Goal: Information Seeking & Learning: Learn about a topic

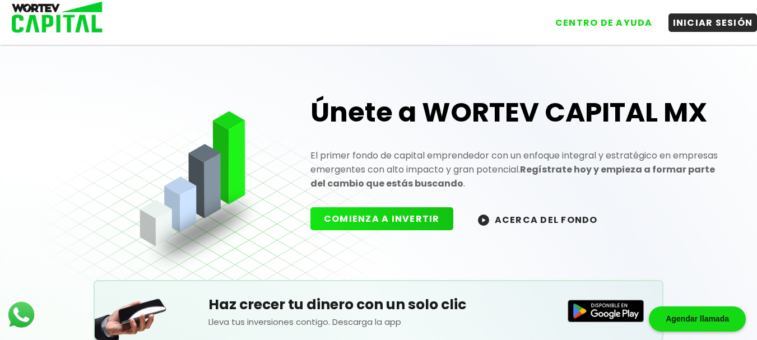
click at [239, 229] on div "Únete a WORTEV CAPITAL MX El primer fondo de capital emprendedor con un enfoque…" at bounding box center [379, 154] width 682 height 252
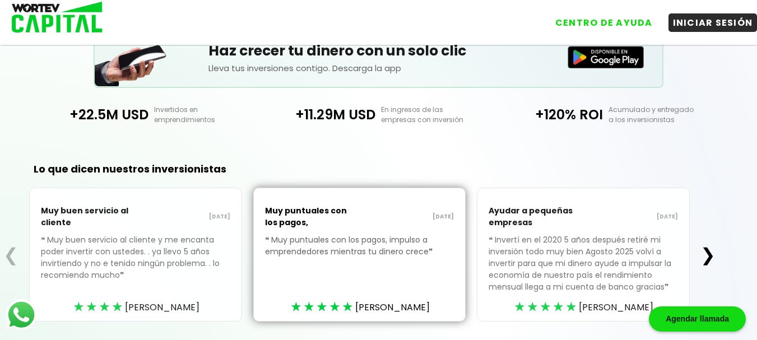
scroll to position [261, 0]
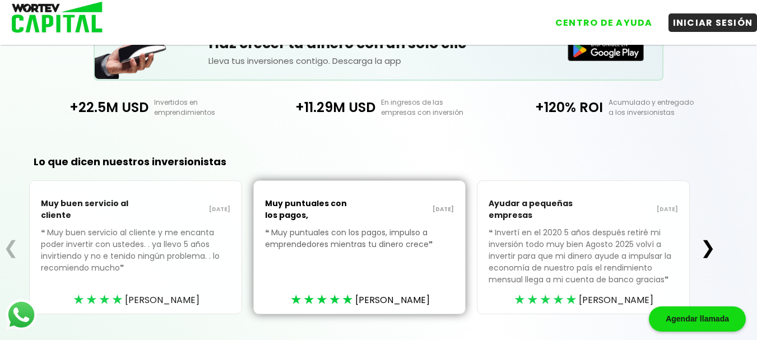
click at [713, 244] on button "❯" at bounding box center [708, 248] width 22 height 22
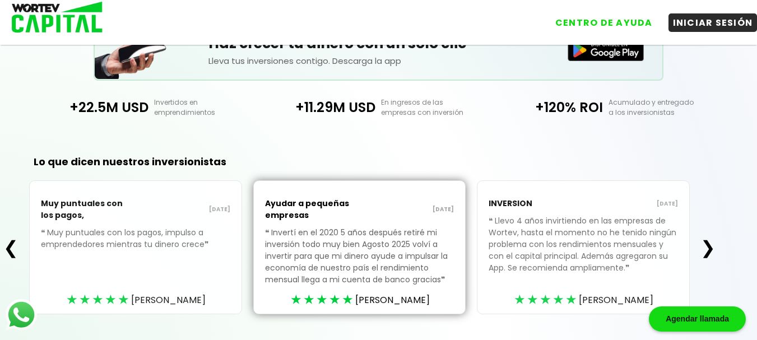
click at [713, 249] on button "❯" at bounding box center [708, 248] width 22 height 22
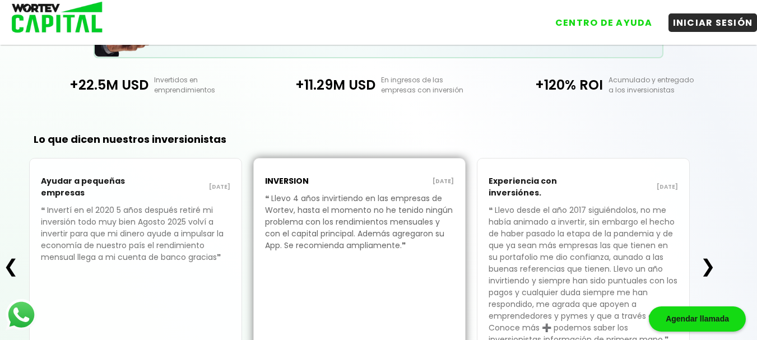
scroll to position [306, 0]
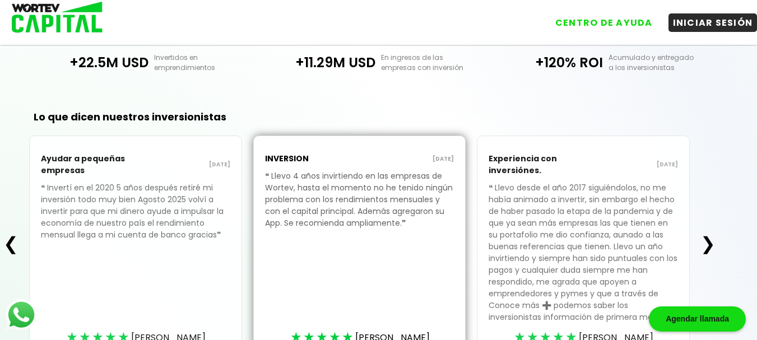
click at [713, 244] on button "❯" at bounding box center [708, 244] width 22 height 22
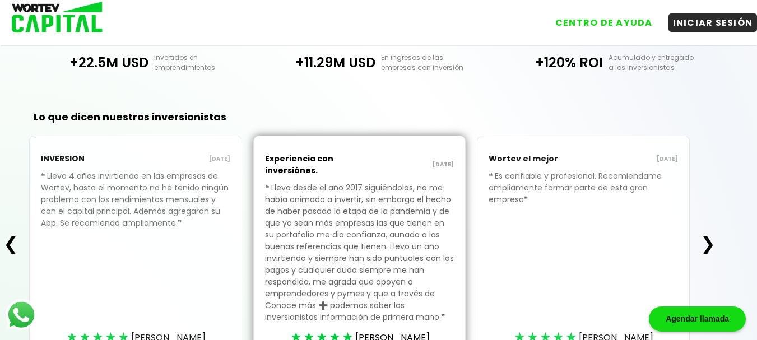
click at [714, 243] on button "❯" at bounding box center [708, 244] width 22 height 22
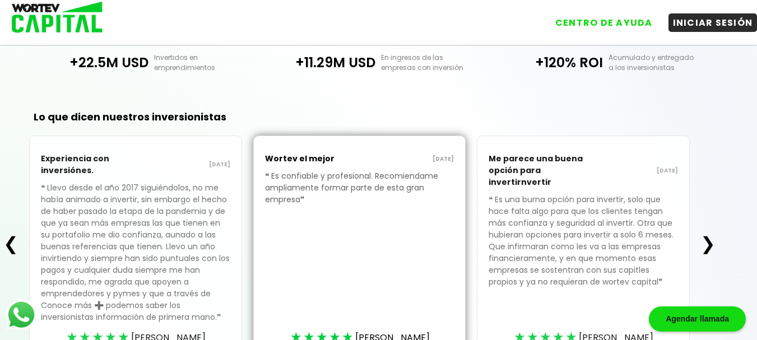
click at [713, 244] on button "❯" at bounding box center [708, 244] width 22 height 22
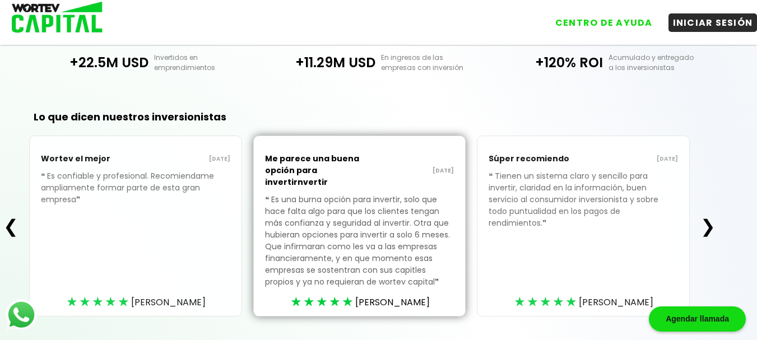
click at [713, 228] on button "❯" at bounding box center [708, 226] width 22 height 22
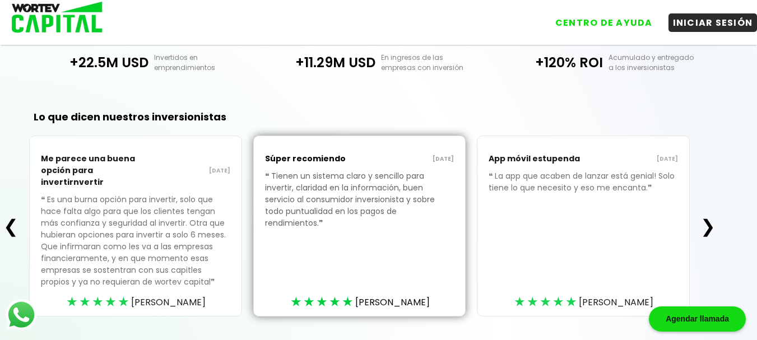
click at [713, 225] on button "❯" at bounding box center [708, 226] width 22 height 22
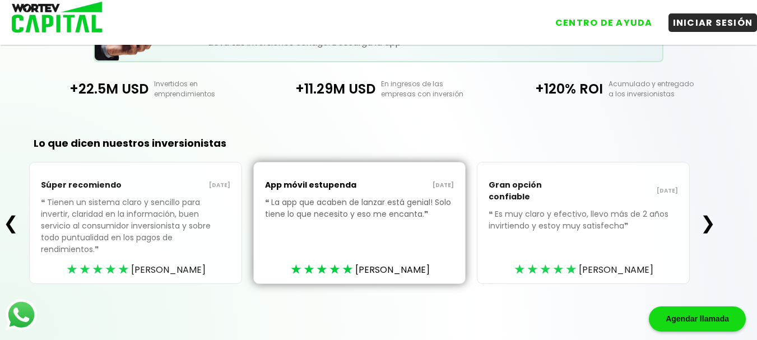
scroll to position [268, 0]
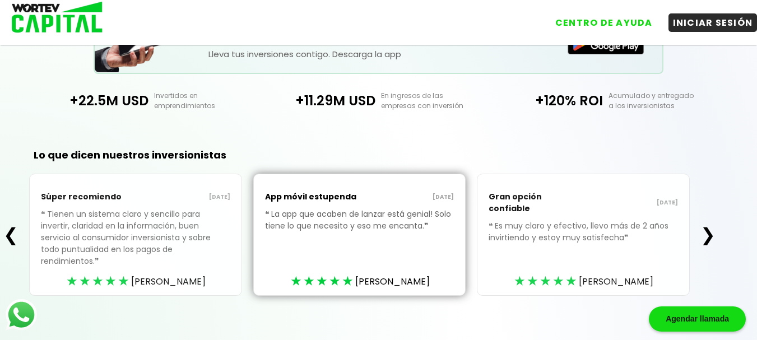
click at [713, 227] on button "❯" at bounding box center [708, 235] width 22 height 22
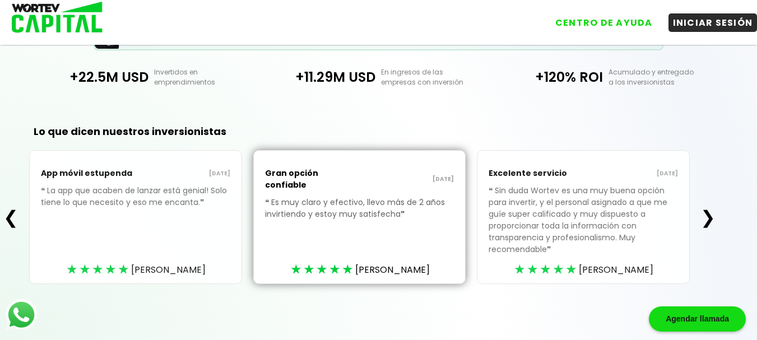
click at [714, 220] on button "❯" at bounding box center [708, 217] width 22 height 22
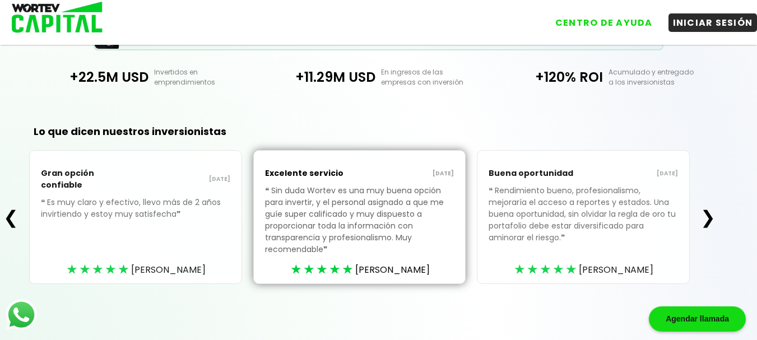
click at [713, 217] on button "❯" at bounding box center [708, 217] width 22 height 22
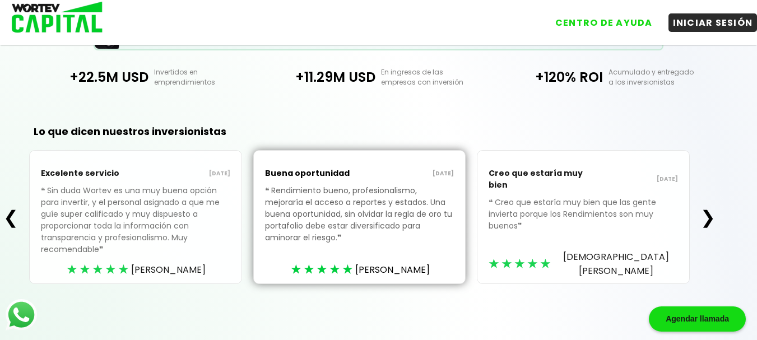
click at [713, 218] on button "❯" at bounding box center [708, 217] width 22 height 22
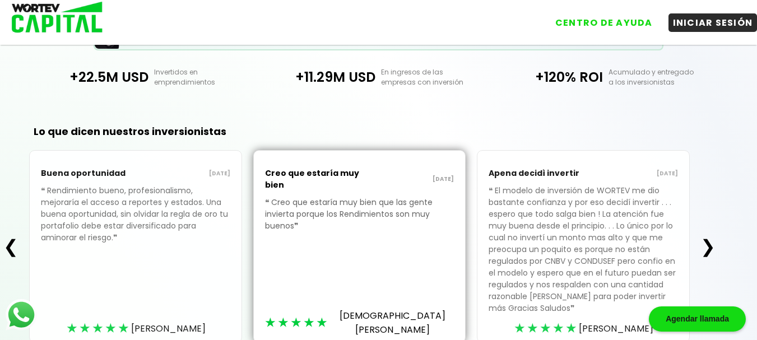
scroll to position [306, 0]
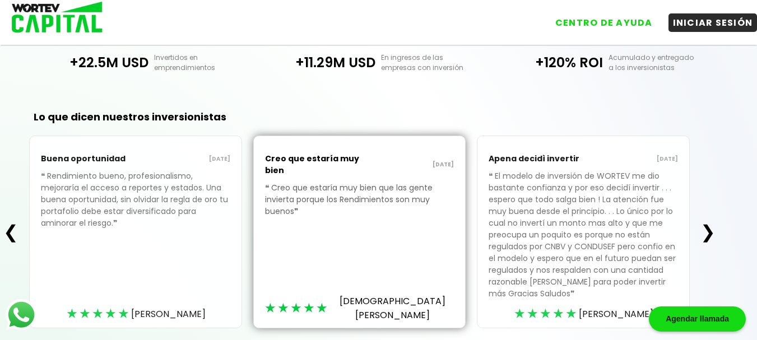
click at [714, 233] on button "❯" at bounding box center [708, 232] width 22 height 22
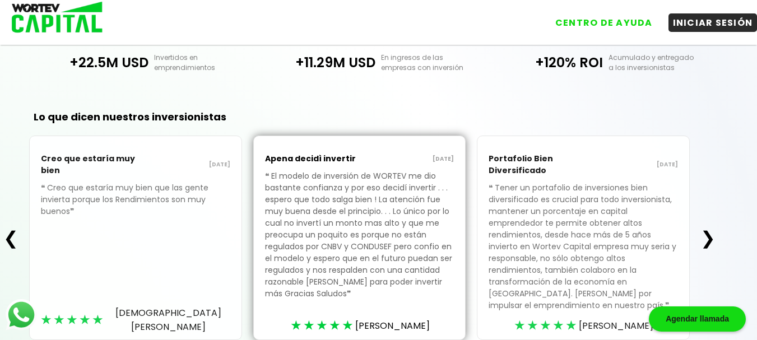
click at [715, 243] on button "❯" at bounding box center [708, 238] width 22 height 22
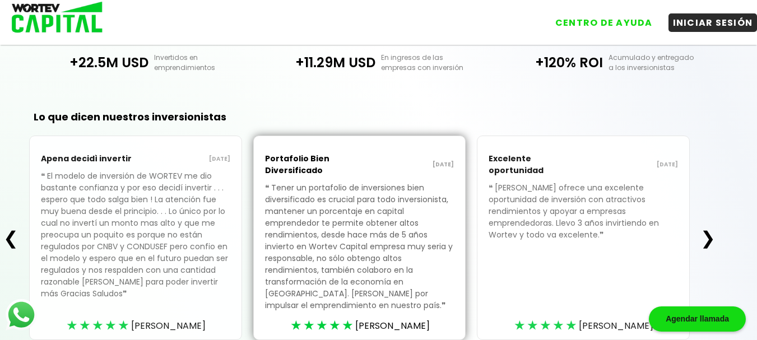
click at [713, 242] on button "❯" at bounding box center [708, 238] width 22 height 22
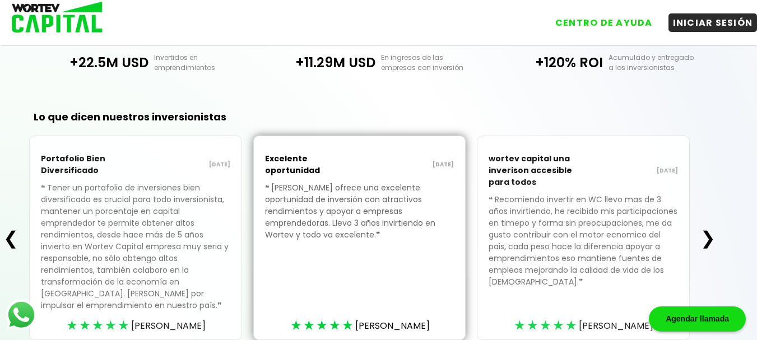
click at [711, 239] on button "❯" at bounding box center [708, 238] width 22 height 22
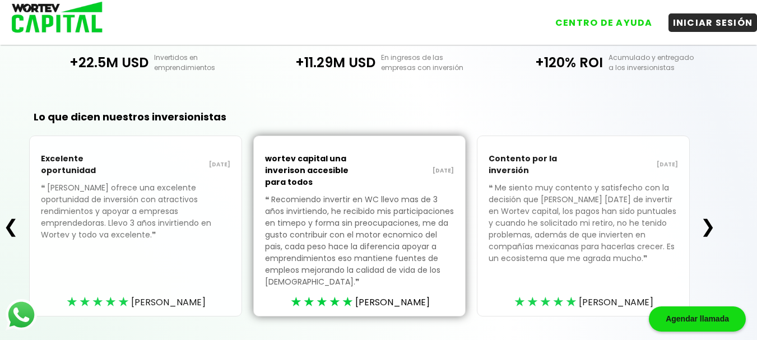
click at [712, 228] on button "❯" at bounding box center [708, 226] width 22 height 22
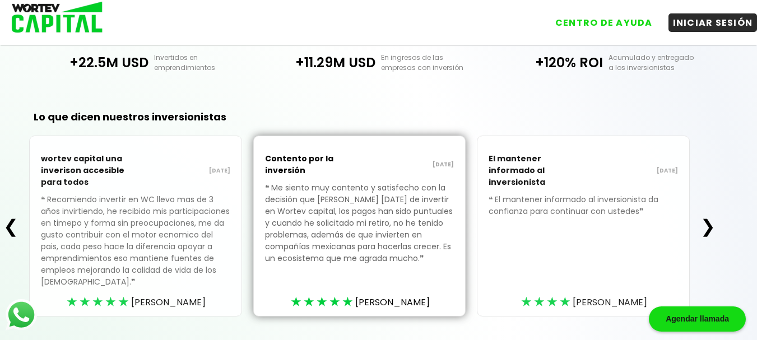
click at [713, 227] on button "❯" at bounding box center [708, 226] width 22 height 22
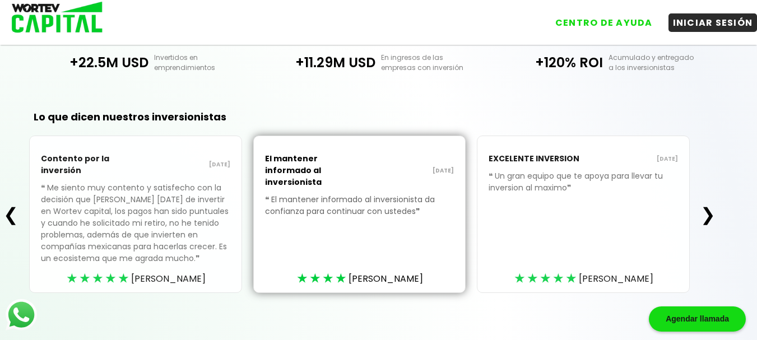
click at [713, 226] on button "❯" at bounding box center [708, 215] width 22 height 22
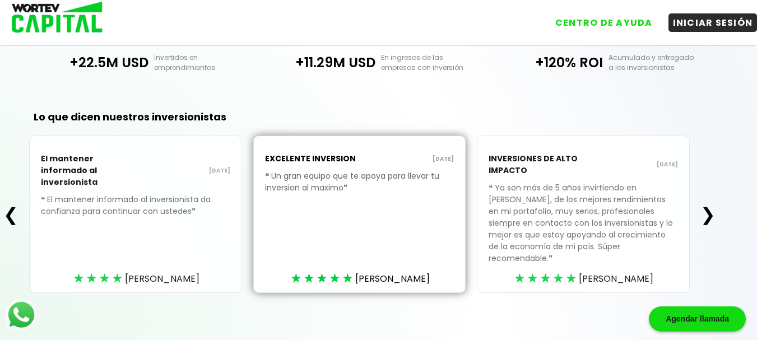
scroll to position [303, 0]
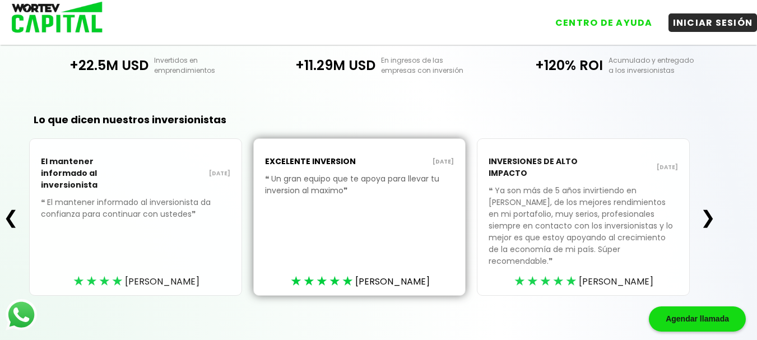
click at [713, 226] on div "❮ El mantener informado al inversionista [DATE] ❝ El mantener informado al inve…" at bounding box center [359, 217] width 719 height 158
click at [713, 214] on button "❯" at bounding box center [708, 217] width 22 height 22
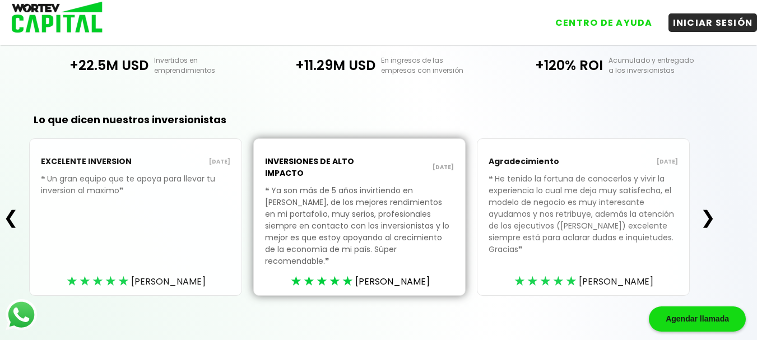
click at [714, 212] on button "❯" at bounding box center [708, 217] width 22 height 22
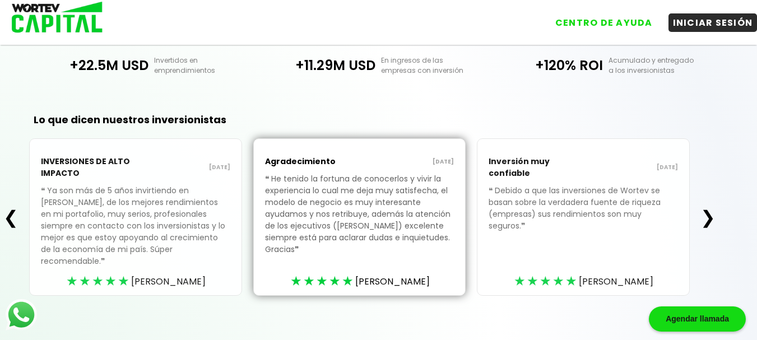
click at [713, 211] on button "❯" at bounding box center [708, 217] width 22 height 22
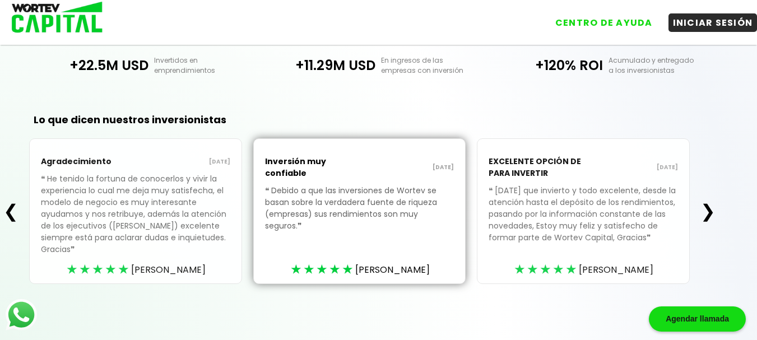
click at [713, 211] on button "❯" at bounding box center [708, 211] width 22 height 22
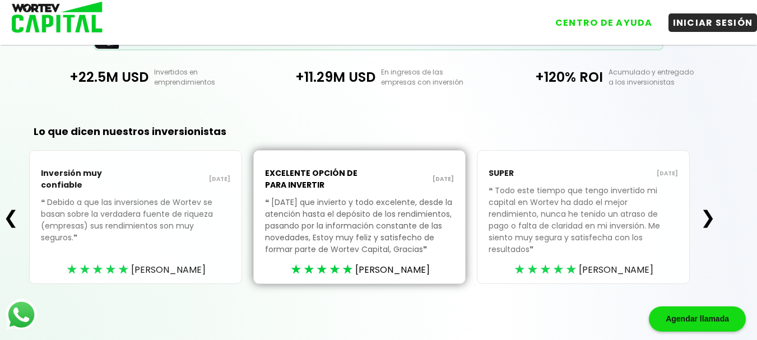
click at [713, 212] on button "❯" at bounding box center [708, 217] width 22 height 22
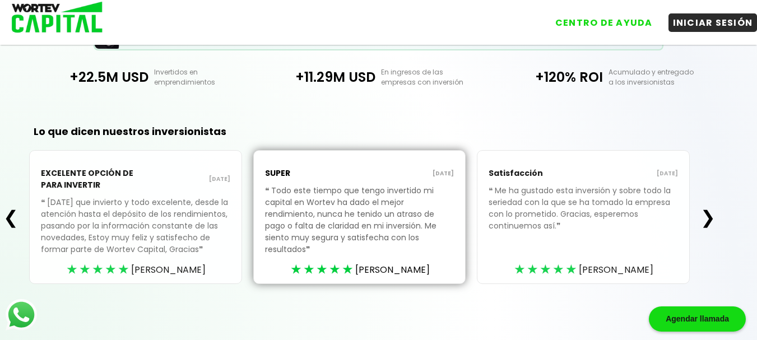
click at [712, 211] on button "❯" at bounding box center [708, 217] width 22 height 22
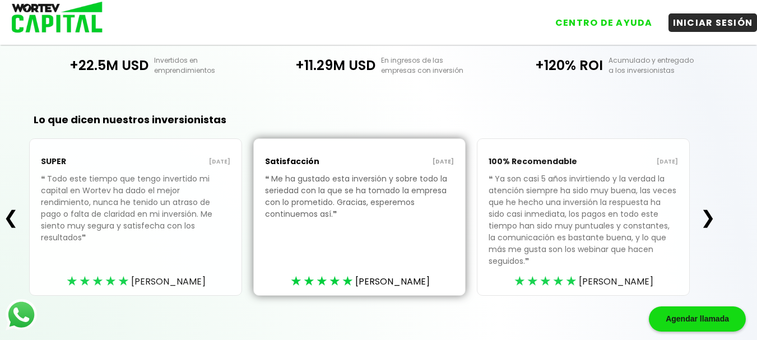
click at [713, 210] on button "❯" at bounding box center [708, 217] width 22 height 22
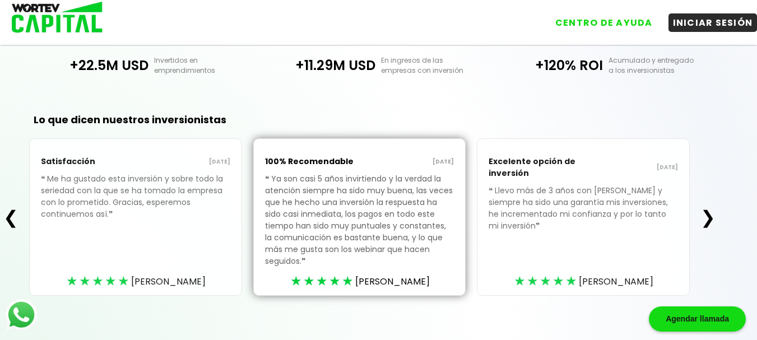
click at [713, 210] on button "❯" at bounding box center [708, 217] width 22 height 22
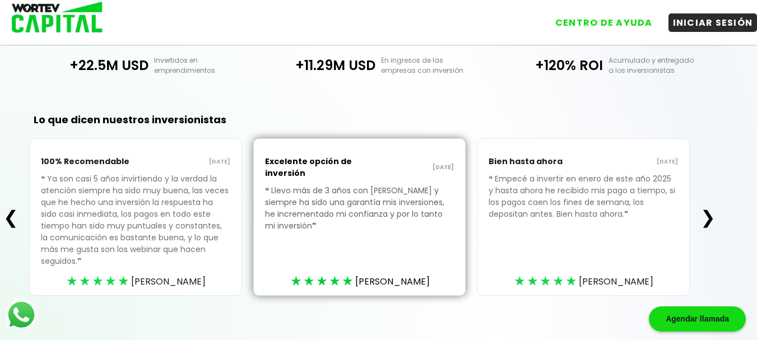
click at [713, 210] on button "❯" at bounding box center [708, 217] width 22 height 22
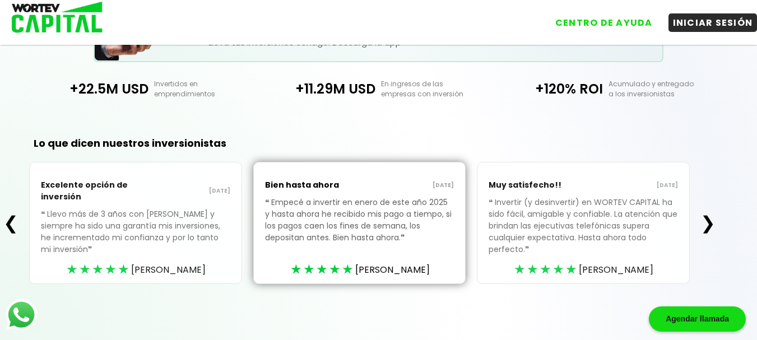
scroll to position [280, 0]
click at [713, 212] on button "❯" at bounding box center [708, 223] width 22 height 22
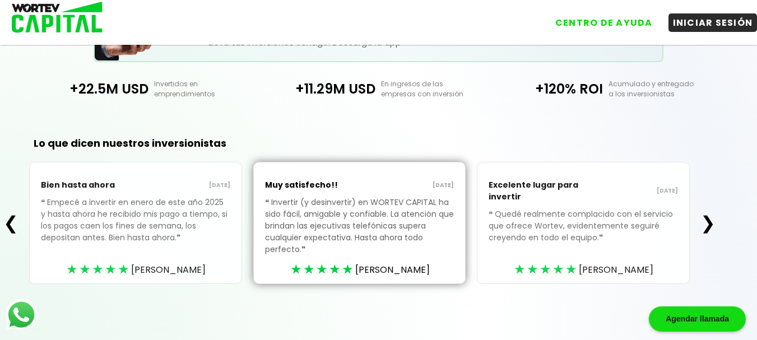
click at [713, 212] on button "❯" at bounding box center [708, 223] width 22 height 22
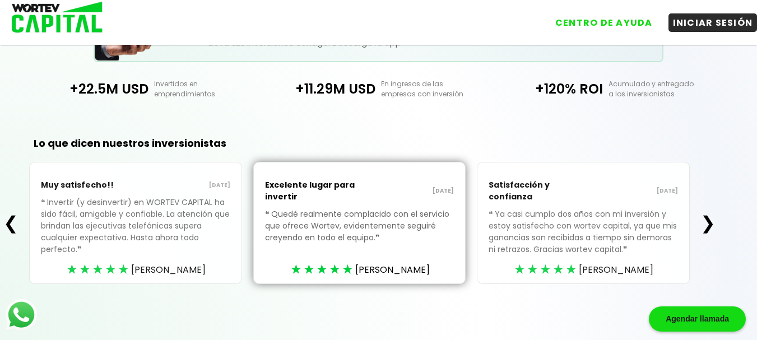
click at [713, 212] on button "❯" at bounding box center [708, 223] width 22 height 22
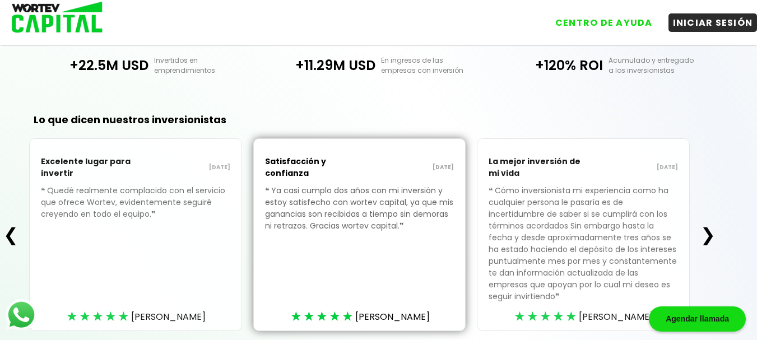
click at [713, 237] on button "❯" at bounding box center [708, 235] width 22 height 22
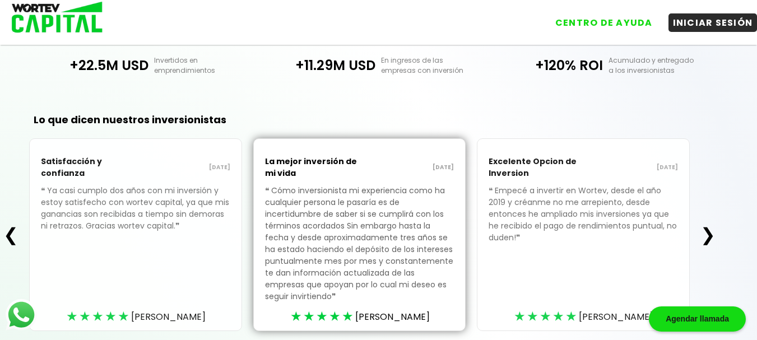
click at [711, 237] on button "❯" at bounding box center [708, 235] width 22 height 22
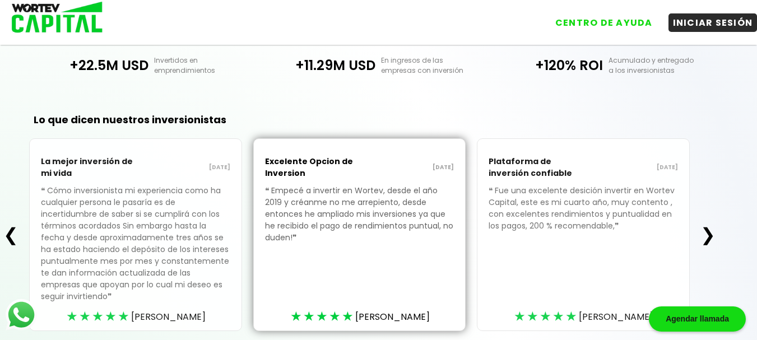
click at [713, 237] on button "❯" at bounding box center [708, 235] width 22 height 22
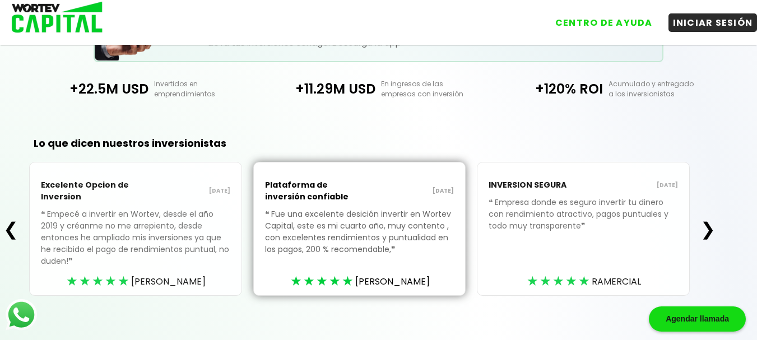
click at [713, 227] on button "❯" at bounding box center [708, 229] width 22 height 22
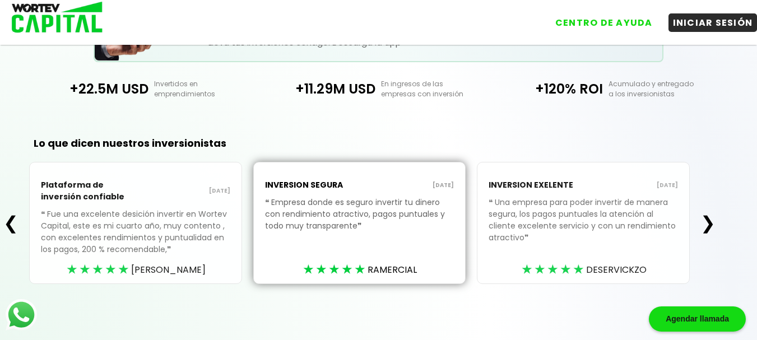
click at [714, 223] on button "❯" at bounding box center [708, 223] width 22 height 22
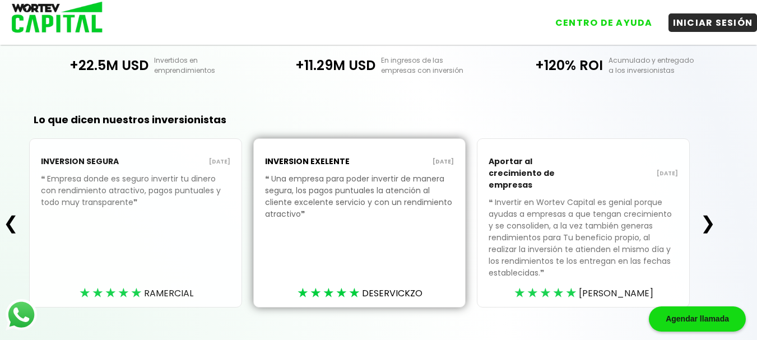
click at [714, 223] on button "❯" at bounding box center [708, 223] width 22 height 22
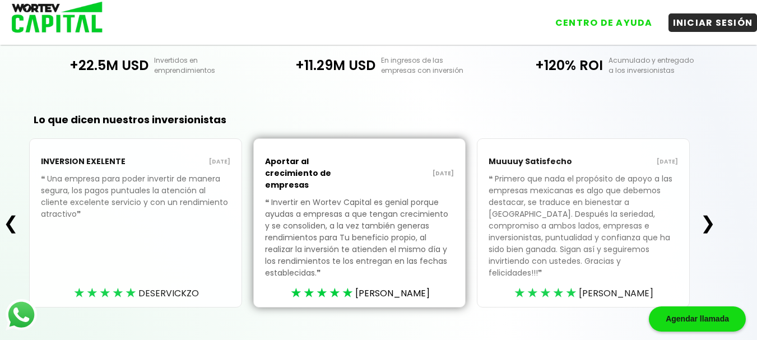
click at [715, 223] on button "❯" at bounding box center [708, 223] width 22 height 22
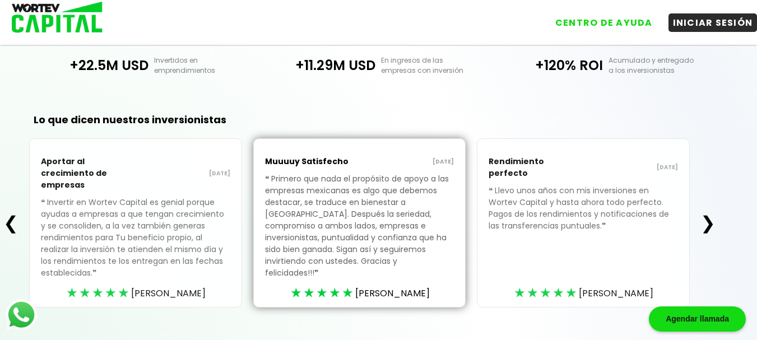
click at [715, 223] on button "❯" at bounding box center [708, 223] width 22 height 22
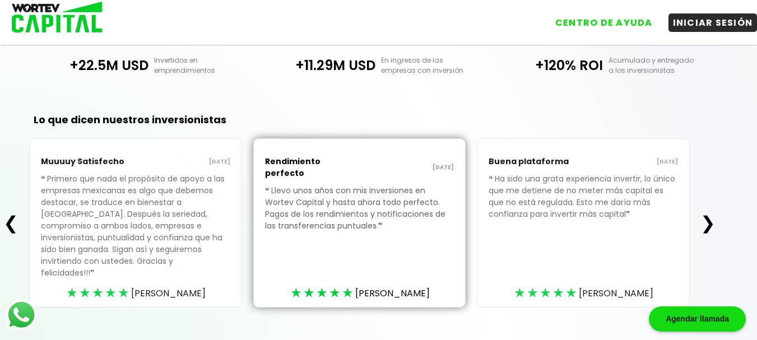
click at [715, 223] on button "❯" at bounding box center [708, 223] width 22 height 22
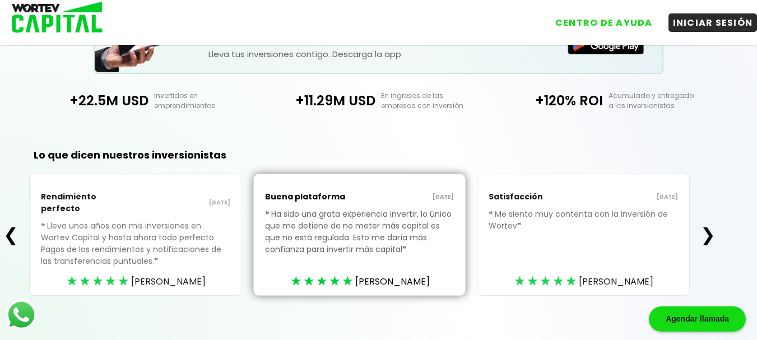
click at [714, 226] on button "❯" at bounding box center [708, 235] width 22 height 22
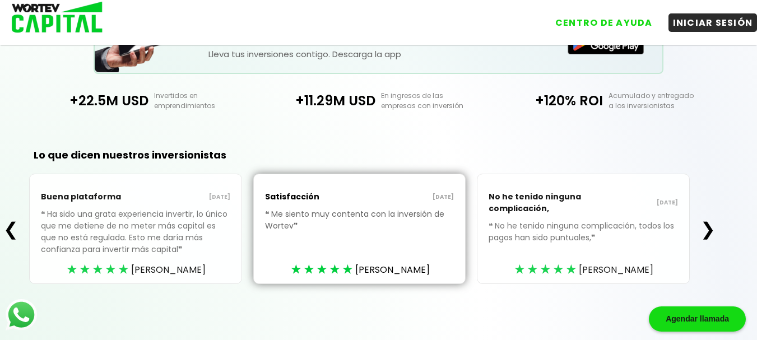
click at [714, 225] on button "❯" at bounding box center [708, 229] width 22 height 22
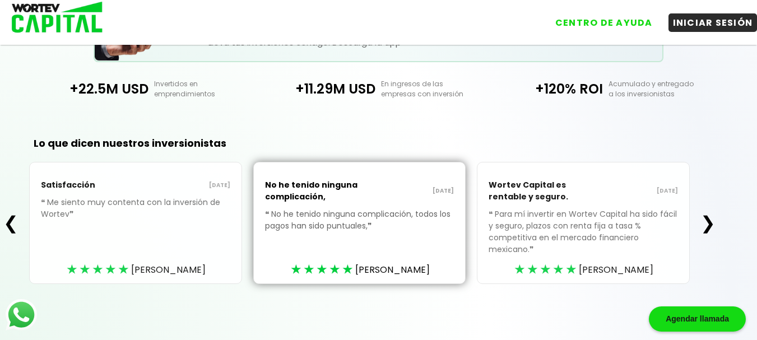
click at [714, 225] on button "❯" at bounding box center [708, 223] width 22 height 22
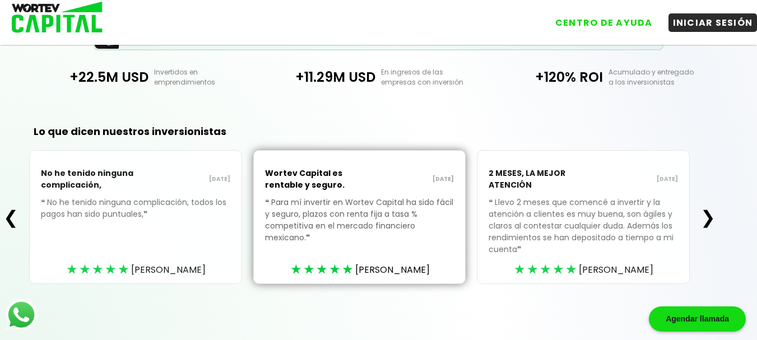
click at [713, 219] on button "❯" at bounding box center [708, 217] width 22 height 22
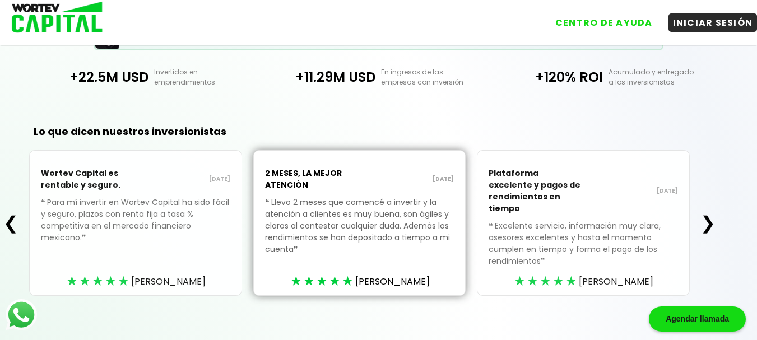
click at [714, 219] on button "❯" at bounding box center [708, 223] width 22 height 22
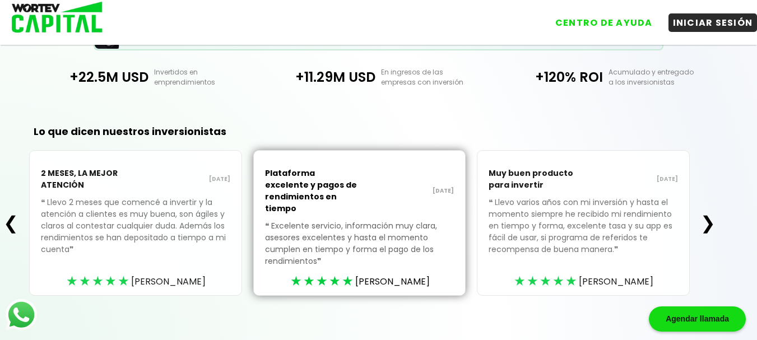
click at [713, 220] on button "❯" at bounding box center [708, 223] width 22 height 22
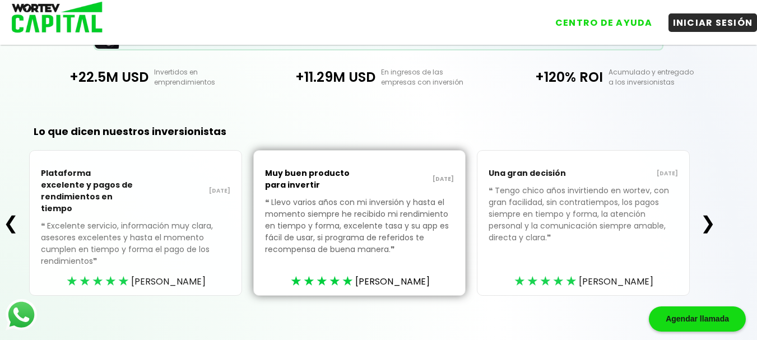
click at [713, 220] on button "❯" at bounding box center [708, 223] width 22 height 22
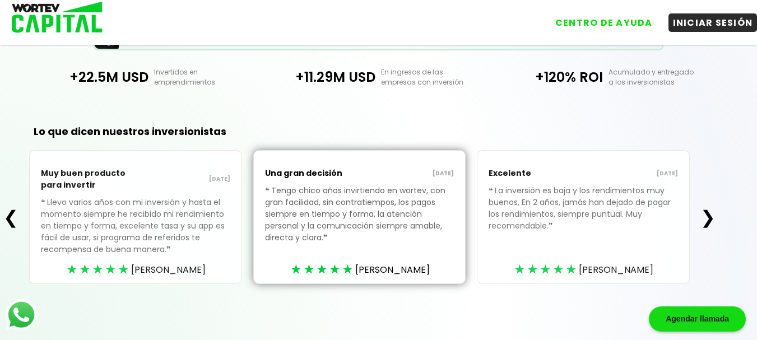
click at [713, 220] on button "❯" at bounding box center [708, 217] width 22 height 22
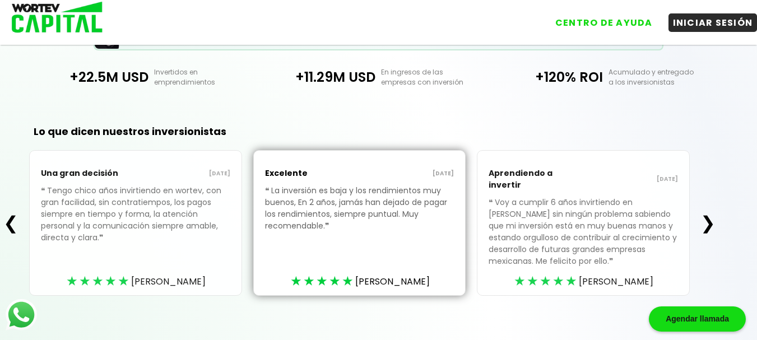
click at [713, 220] on button "❯" at bounding box center [708, 223] width 22 height 22
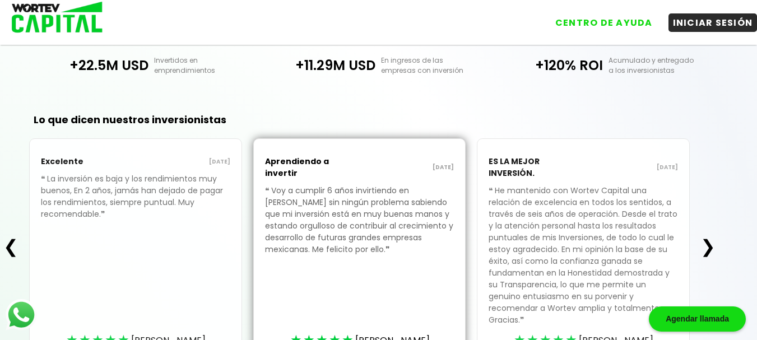
click at [713, 220] on div "❮ Excelente [DATE] ❝ La inversión es baja y los rendimientos muy buenos, En 2 a…" at bounding box center [359, 246] width 719 height 216
click at [714, 220] on div "❮ Excelente [DATE] ❝ La inversión es baja y los rendimientos muy buenos, En 2 a…" at bounding box center [359, 246] width 719 height 216
click at [715, 235] on button "❯" at bounding box center [708, 246] width 22 height 22
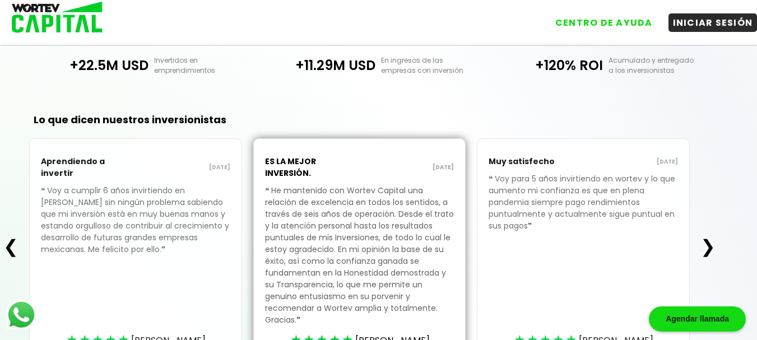
click at [714, 235] on button "❯" at bounding box center [708, 246] width 22 height 22
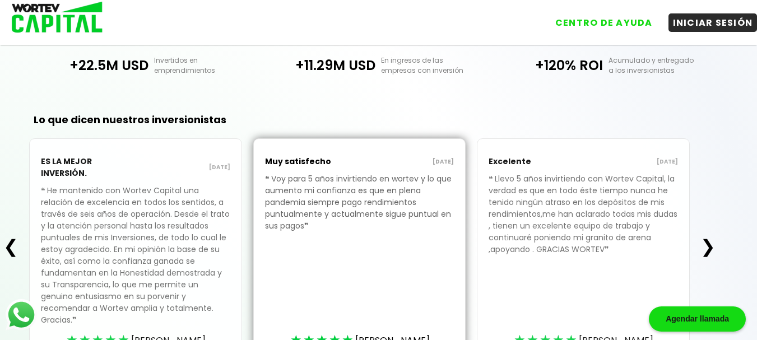
click at [714, 235] on button "❯" at bounding box center [708, 246] width 22 height 22
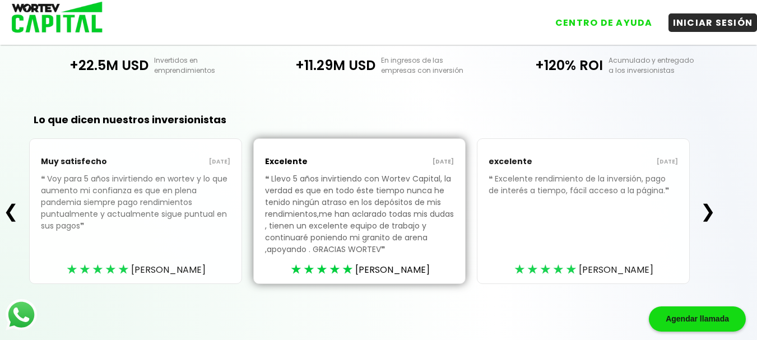
click at [713, 213] on button "❯" at bounding box center [708, 211] width 22 height 22
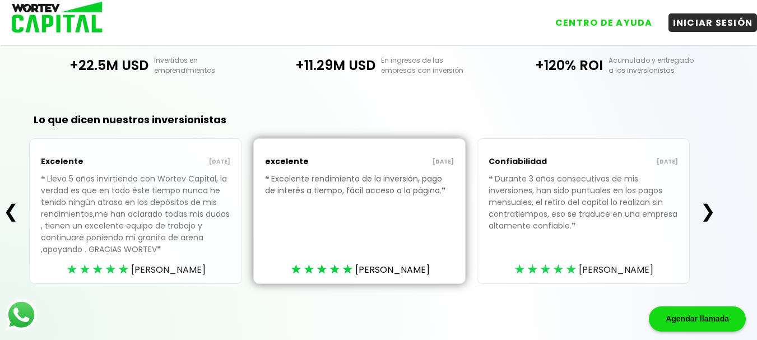
click at [712, 213] on button "❯" at bounding box center [708, 211] width 22 height 22
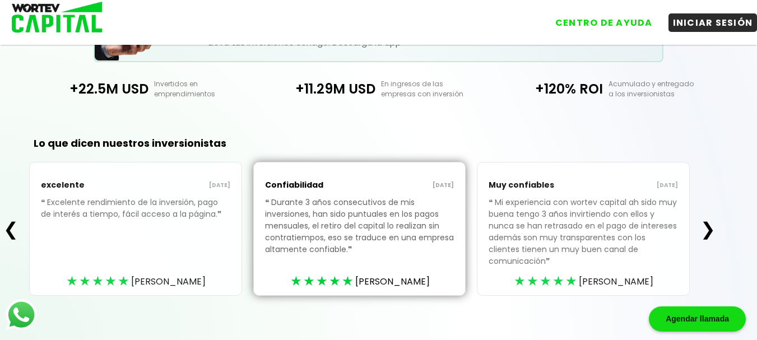
click at [712, 218] on button "❯" at bounding box center [708, 229] width 22 height 22
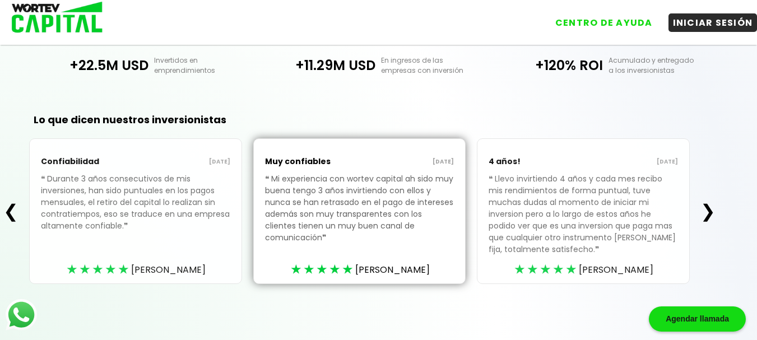
click at [712, 214] on button "❯" at bounding box center [708, 211] width 22 height 22
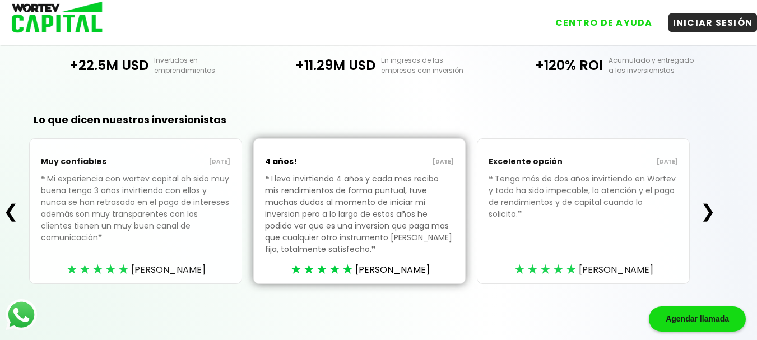
click at [712, 214] on button "❯" at bounding box center [708, 211] width 22 height 22
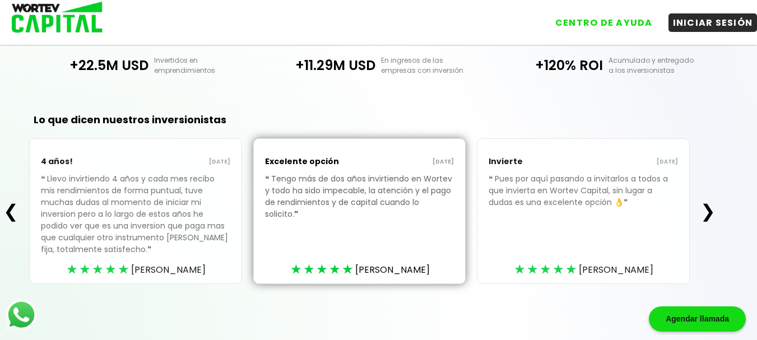
click at [713, 214] on button "❯" at bounding box center [708, 211] width 22 height 22
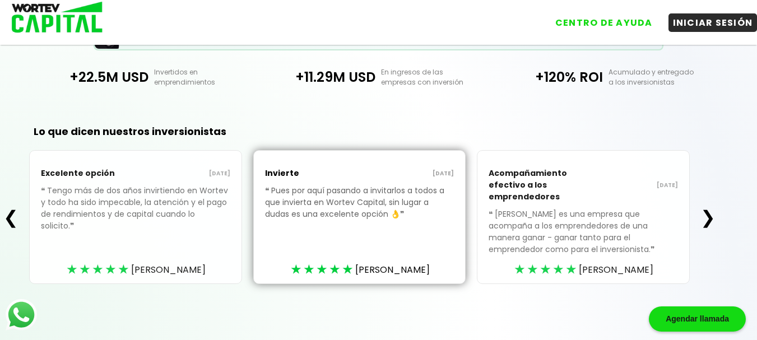
scroll to position [292, 0]
click at [713, 214] on button "❯" at bounding box center [708, 217] width 22 height 22
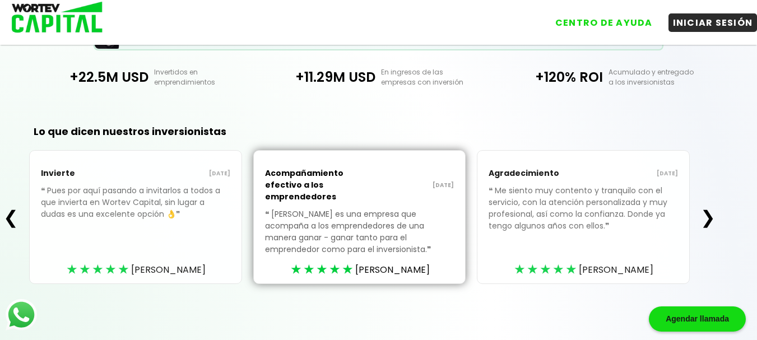
click at [713, 214] on button "❯" at bounding box center [708, 217] width 22 height 22
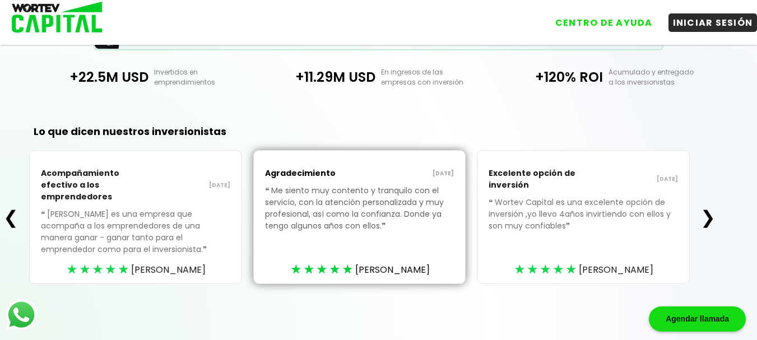
click at [714, 215] on button "❯" at bounding box center [708, 217] width 22 height 22
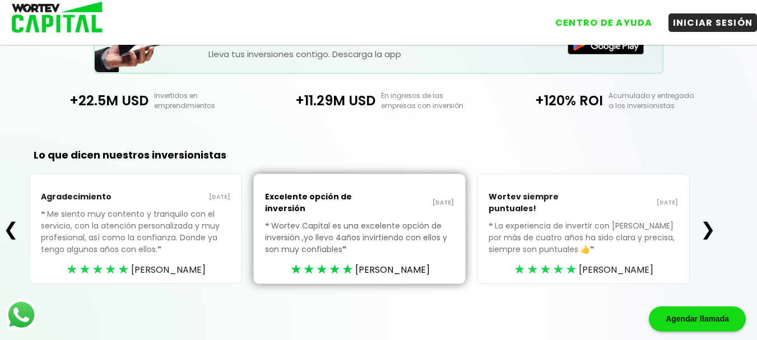
click at [714, 215] on div "❮ Agradecimiento [DATE] ❝ Me siento muy contento y tranquilo con el servicio, c…" at bounding box center [359, 229] width 719 height 110
click at [714, 226] on button "❯" at bounding box center [708, 229] width 22 height 22
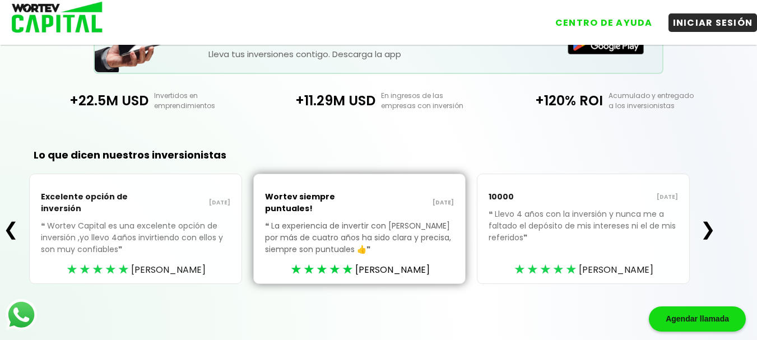
click at [713, 228] on button "❯" at bounding box center [708, 229] width 22 height 22
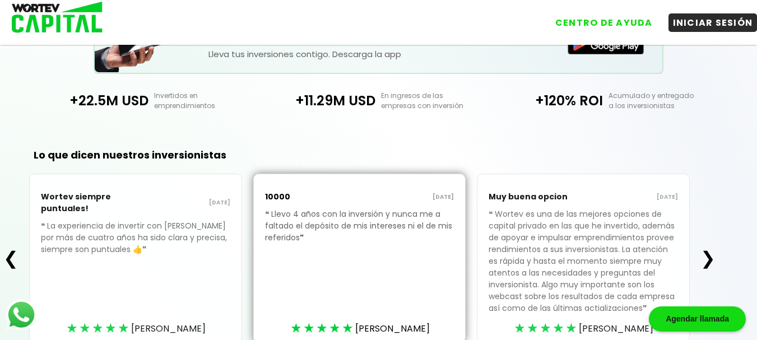
click at [713, 227] on div "❮ Wortev siempre puntuales! [DATE] ❝ La experiencia de invertir con [PERSON_NAM…" at bounding box center [359, 258] width 719 height 169
click at [713, 259] on button "❯" at bounding box center [708, 258] width 22 height 22
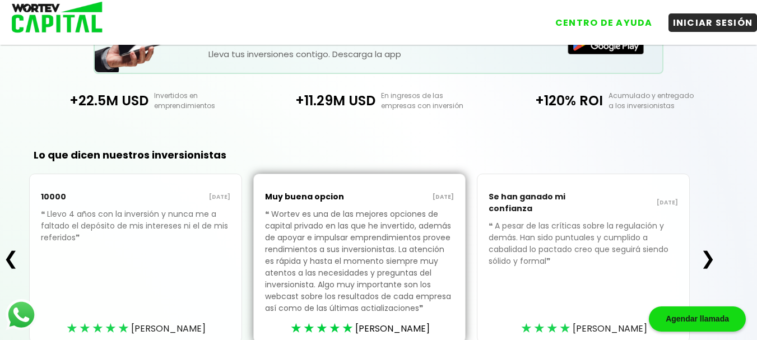
click at [712, 257] on button "❯" at bounding box center [708, 258] width 22 height 22
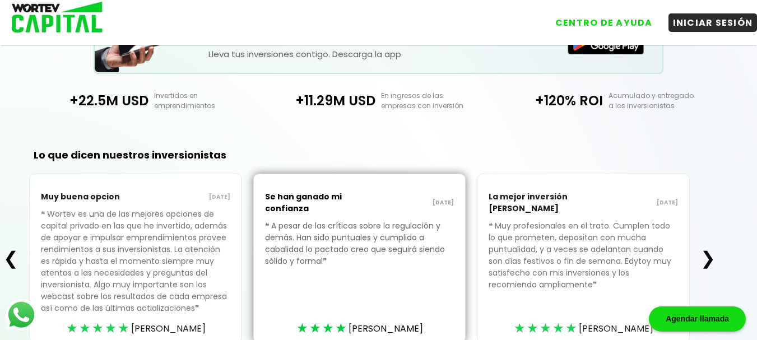
click at [713, 260] on button "❯" at bounding box center [708, 258] width 22 height 22
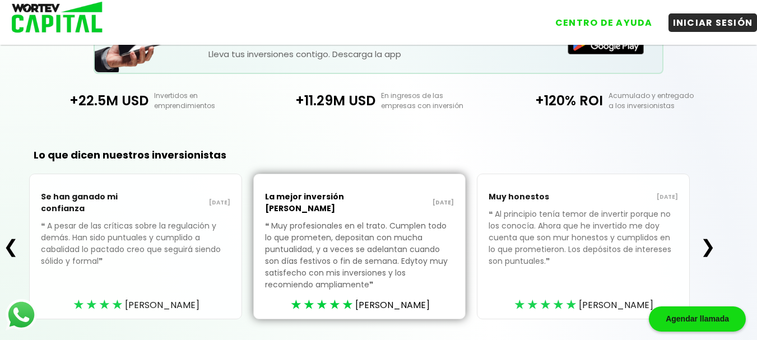
click at [713, 260] on div "❮ Se han ganado mi confianza [DATE] ❝ A pesar de las críticas sobre la regulaci…" at bounding box center [359, 247] width 719 height 146
click at [713, 247] on button "❯" at bounding box center [708, 246] width 22 height 22
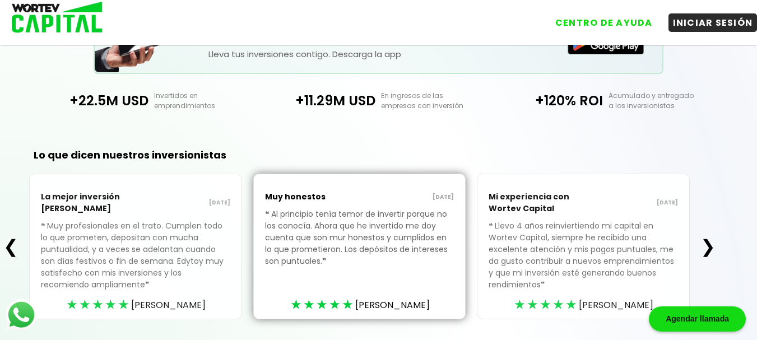
click at [711, 246] on button "❯" at bounding box center [708, 246] width 22 height 22
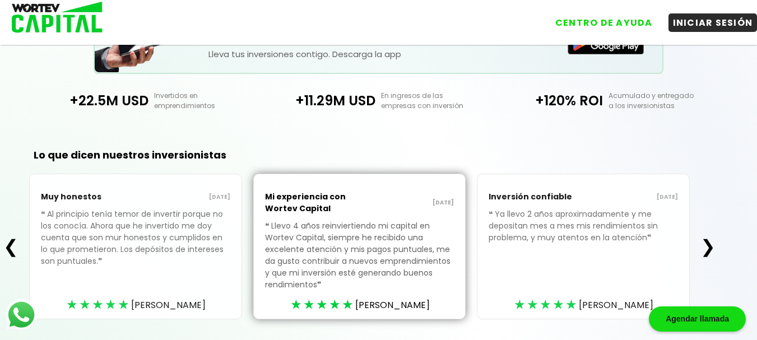
click at [711, 246] on button "❯" at bounding box center [708, 246] width 22 height 22
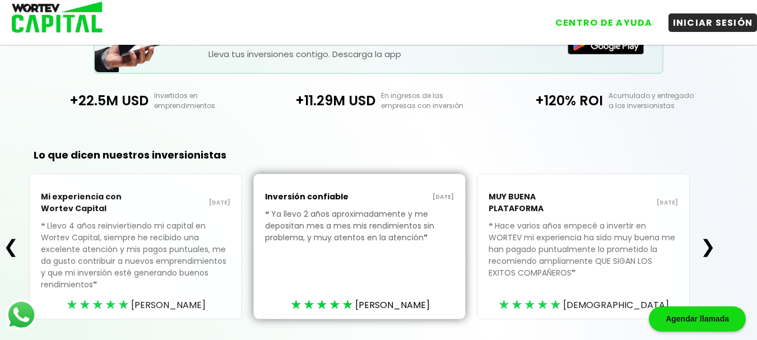
click at [711, 245] on button "❯" at bounding box center [708, 246] width 22 height 22
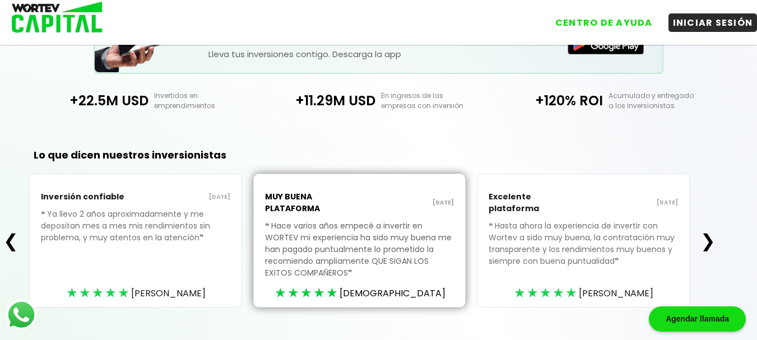
click at [711, 245] on button "❯" at bounding box center [708, 241] width 22 height 22
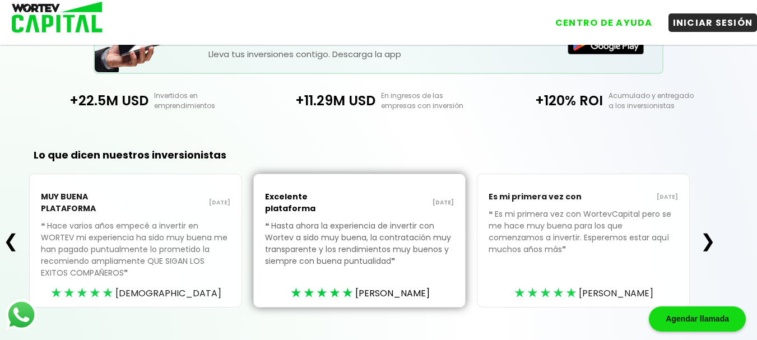
click at [711, 245] on button "❯" at bounding box center [708, 241] width 22 height 22
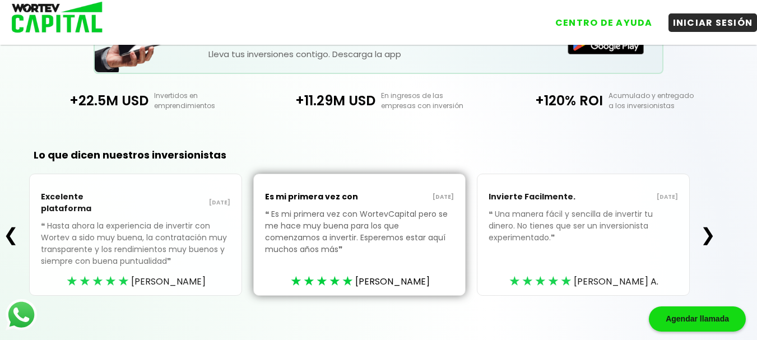
click at [711, 244] on div "❮ Excelente plataforma [DATE] ❝ Hasta ahora la experiencia de invertir con [PER…" at bounding box center [359, 235] width 719 height 122
click at [710, 244] on div "❮ Excelente plataforma [DATE] ❝ Hasta ahora la experiencia de invertir con [PER…" at bounding box center [359, 235] width 719 height 122
click at [710, 233] on button "❯" at bounding box center [708, 235] width 22 height 22
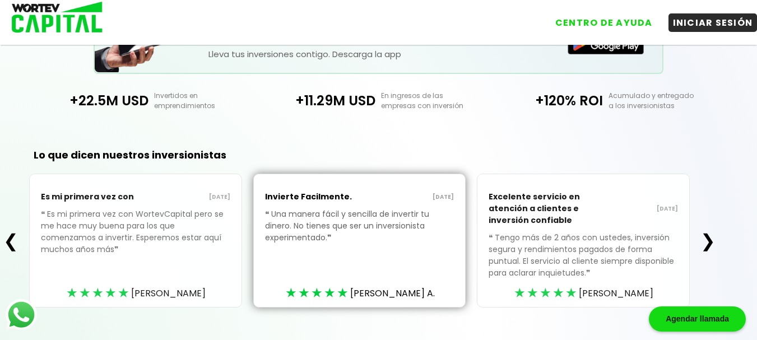
click at [710, 233] on button "❯" at bounding box center [708, 241] width 22 height 22
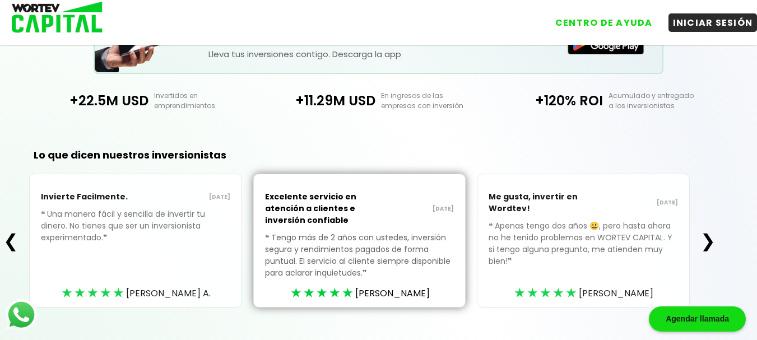
click at [714, 241] on button "❯" at bounding box center [708, 241] width 22 height 22
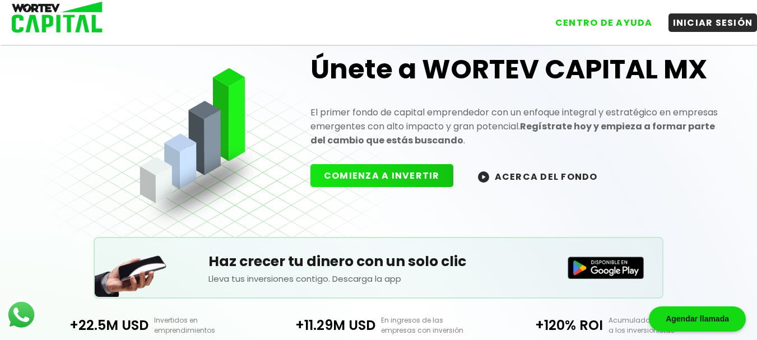
scroll to position [0, 0]
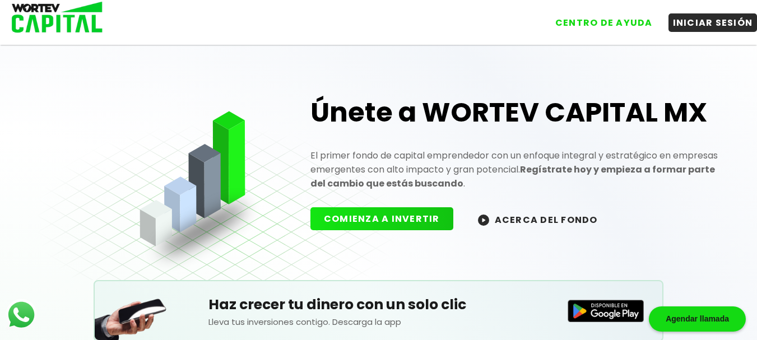
click at [514, 221] on button "ACERCA DEL FONDO" at bounding box center [538, 219] width 147 height 24
